Goal: Task Accomplishment & Management: Complete application form

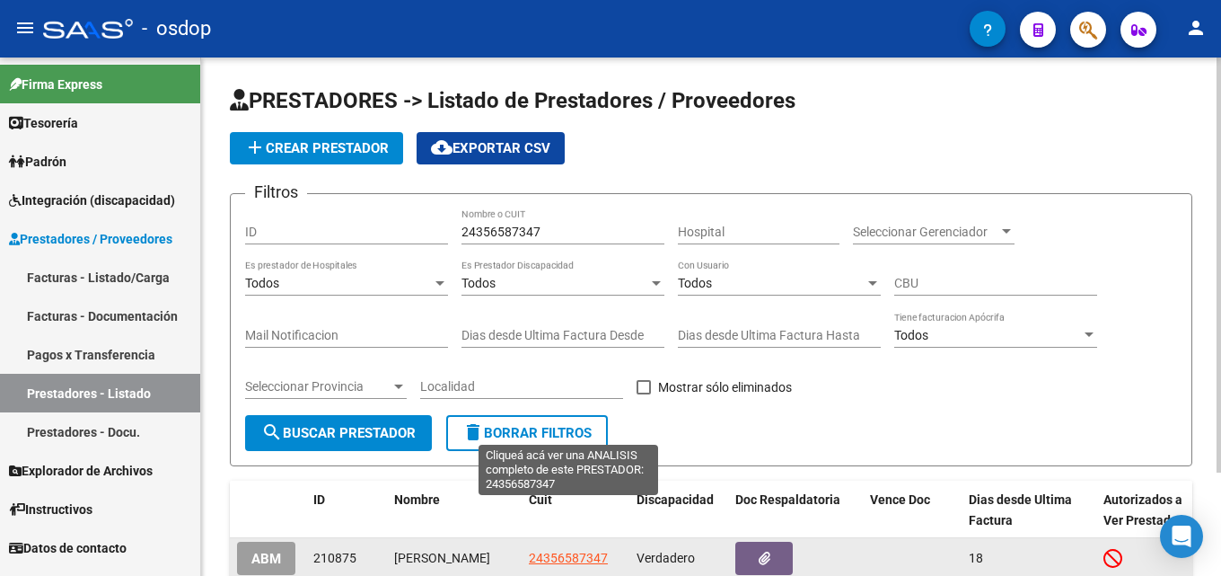
scroll to position [129, 0]
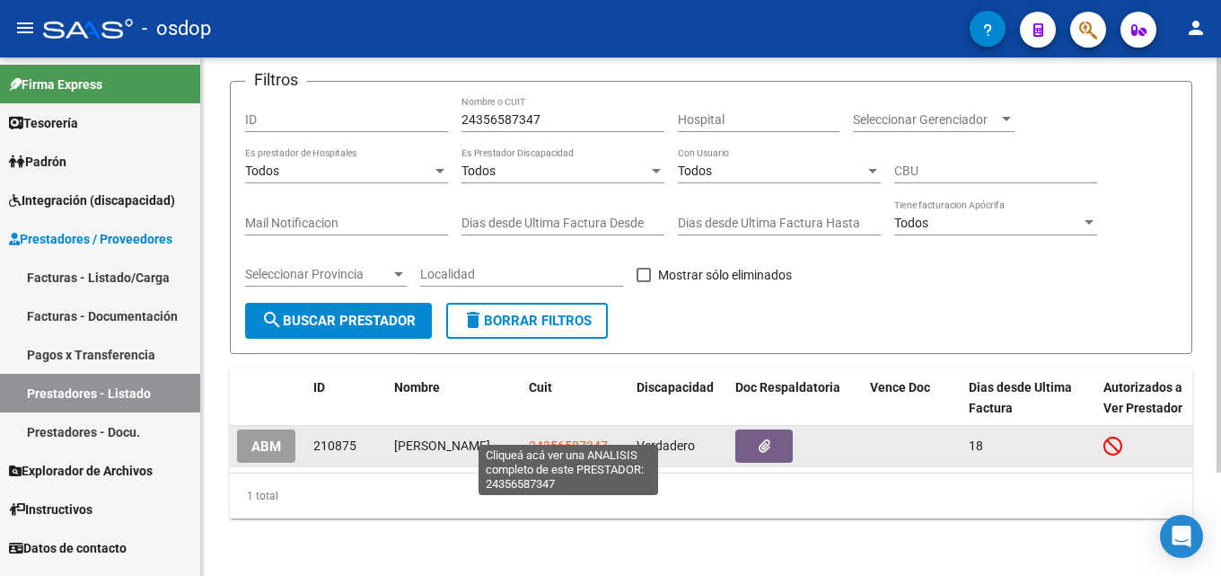
click at [555, 438] on span "24356587347" at bounding box center [568, 445] width 79 height 14
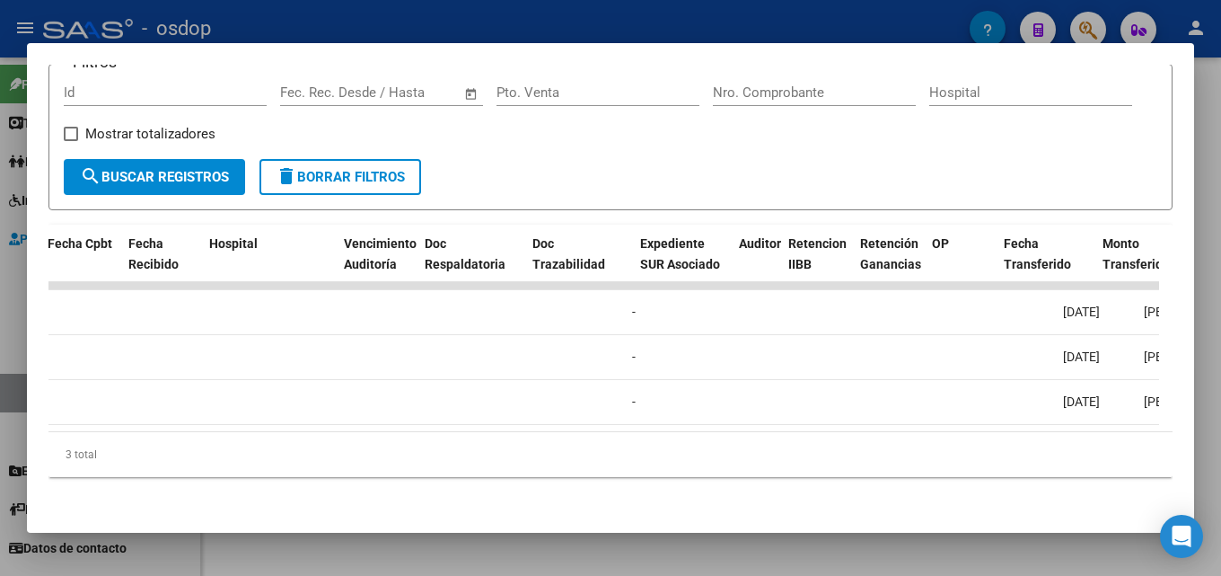
scroll to position [0, 0]
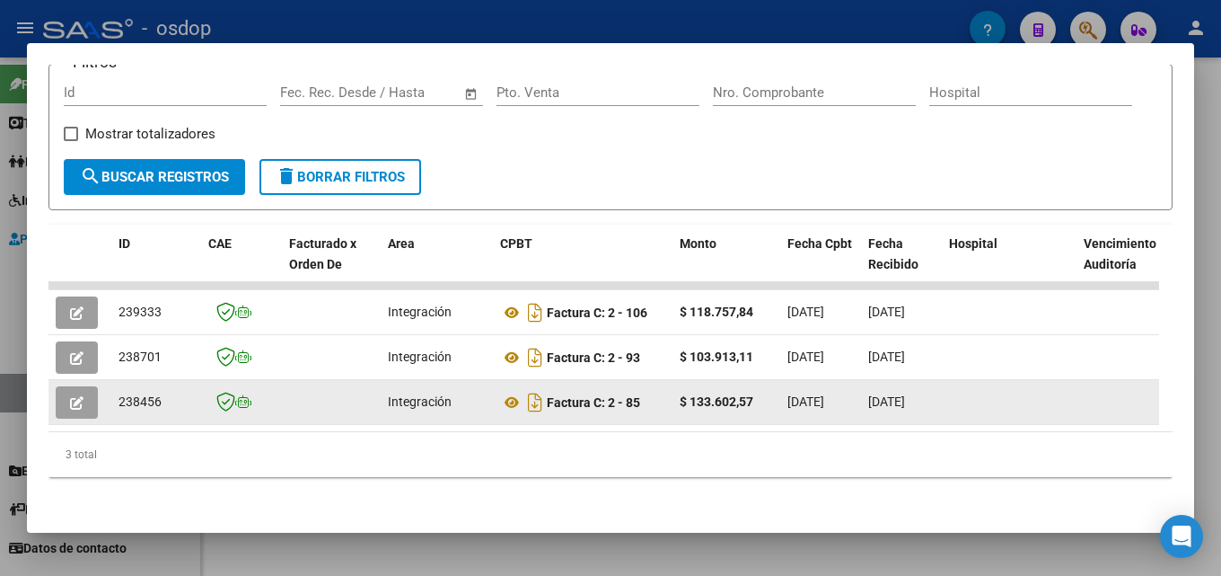
click at [85, 386] on button "button" at bounding box center [77, 402] width 42 height 32
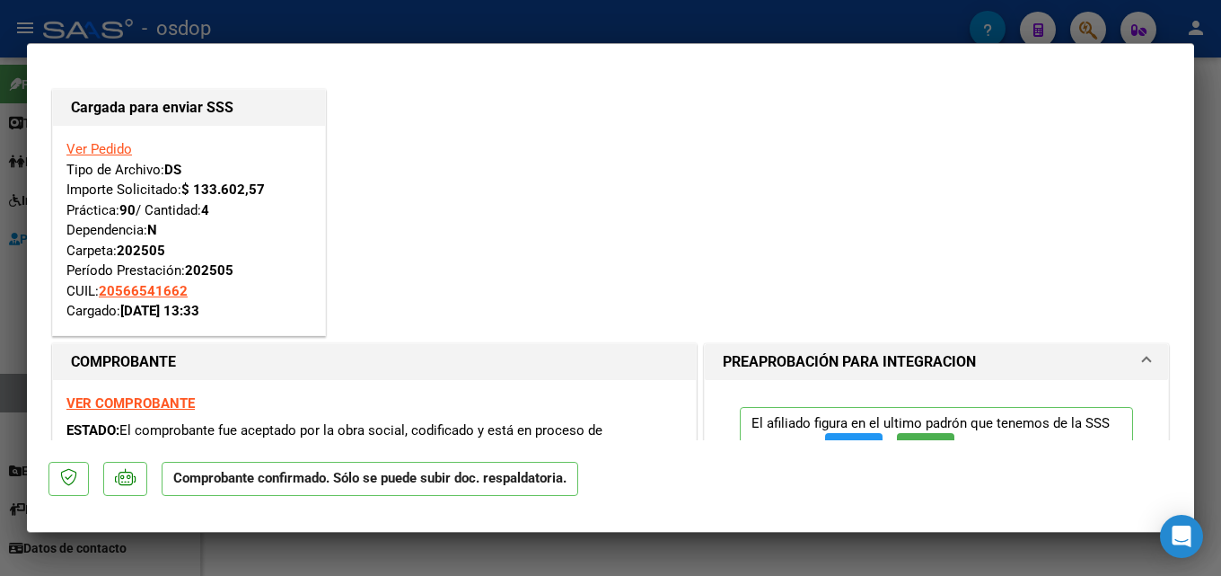
click at [1220, 209] on div at bounding box center [610, 288] width 1221 height 576
type input "$ 0,00"
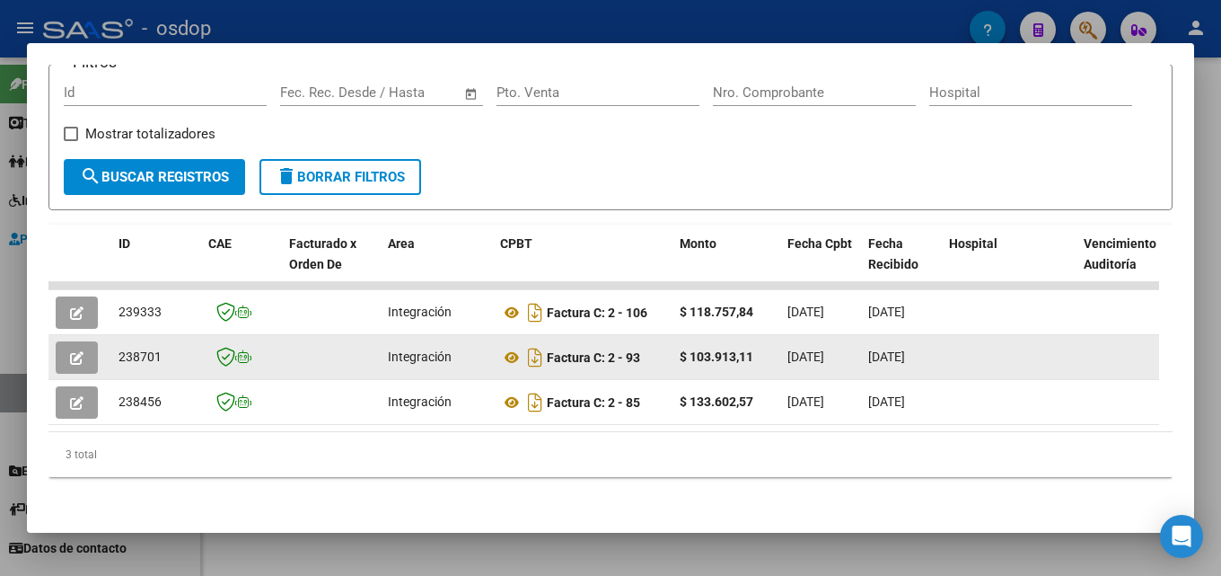
click at [79, 351] on icon "button" at bounding box center [76, 357] width 13 height 13
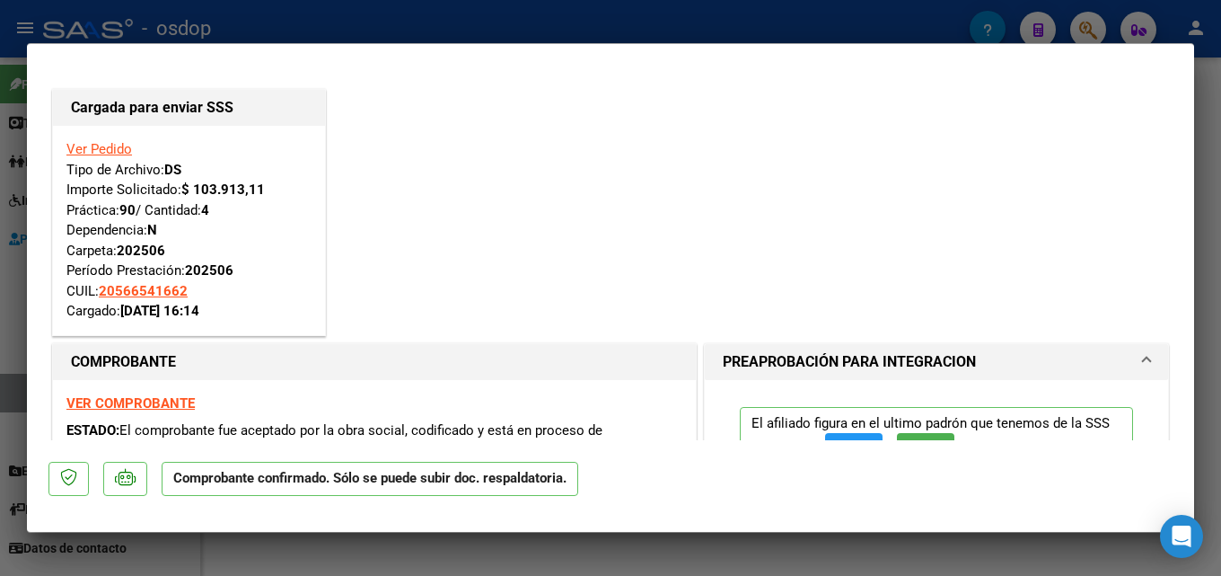
click at [1219, 271] on div at bounding box center [610, 288] width 1221 height 576
type input "$ 0,00"
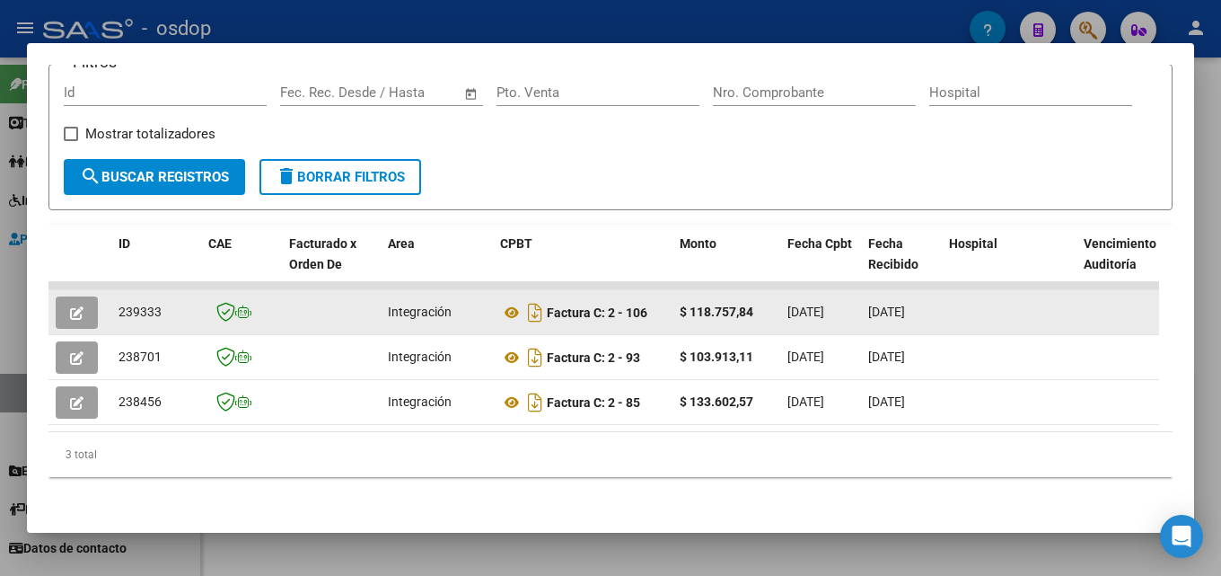
click at [86, 303] on button "button" at bounding box center [77, 312] width 42 height 32
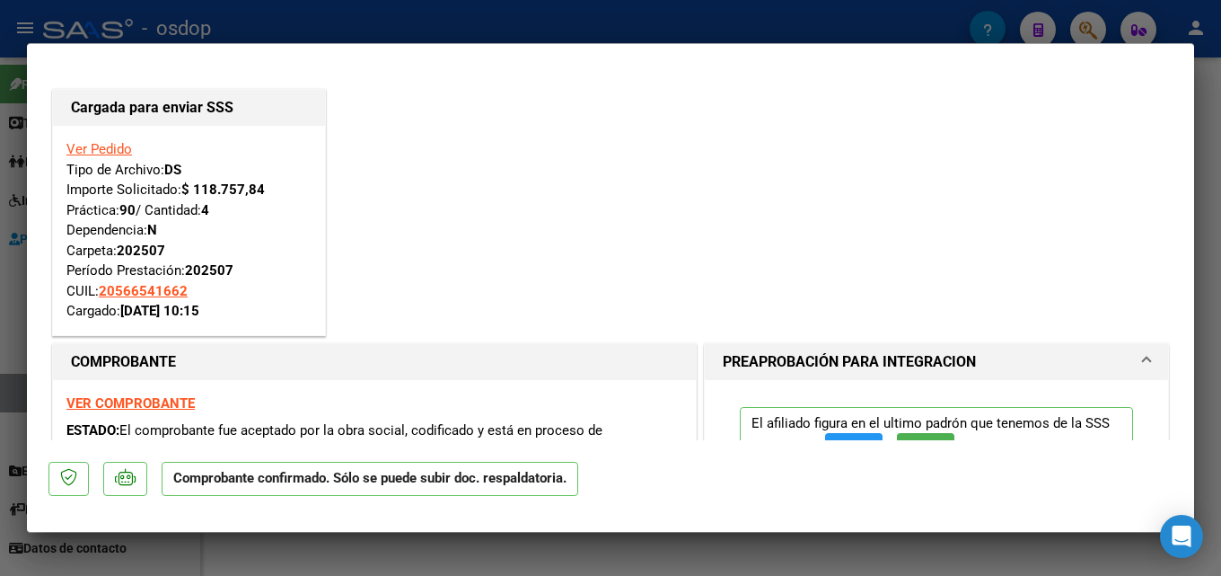
click at [1220, 314] on div at bounding box center [610, 288] width 1221 height 576
type input "$ 0,00"
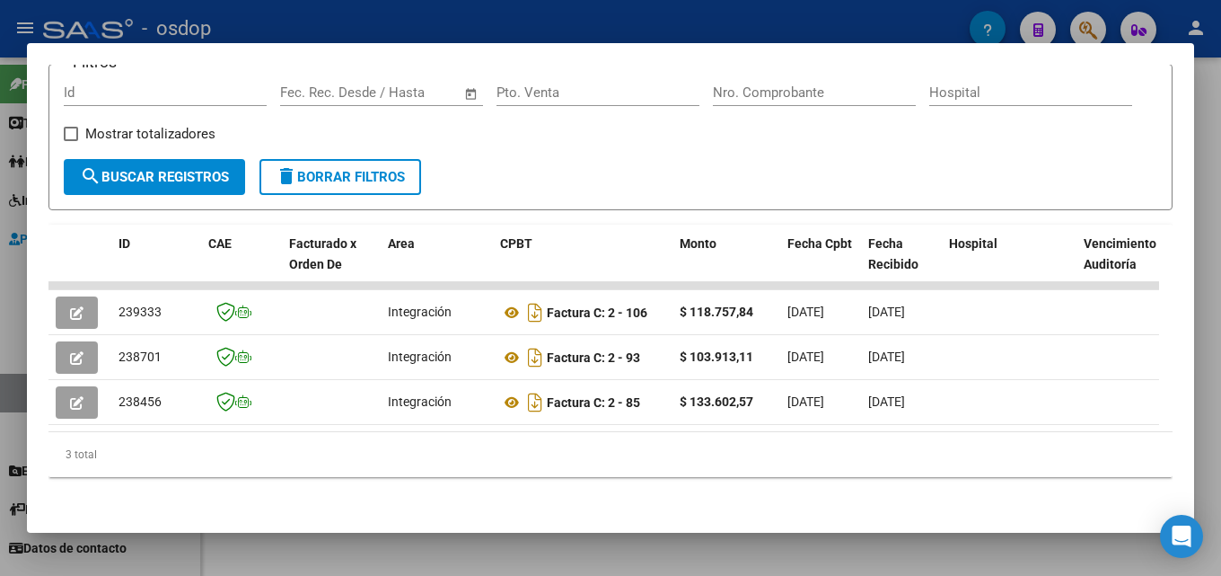
click at [1210, 307] on div at bounding box center [610, 288] width 1221 height 576
